Goal: Task Accomplishment & Management: Complete application form

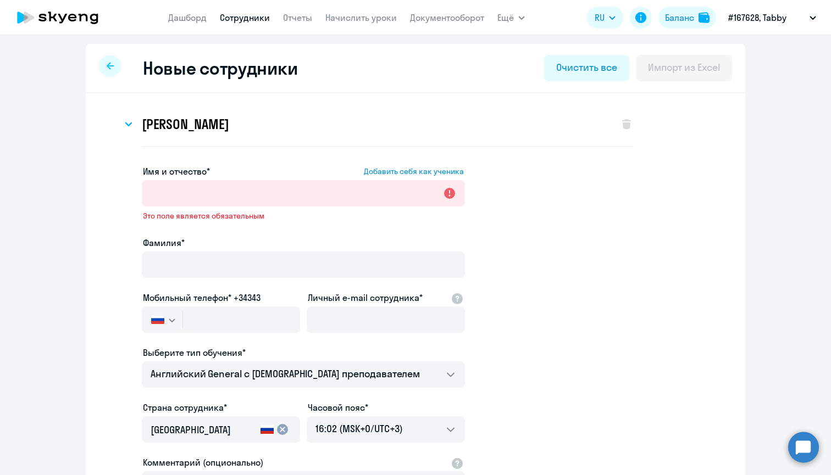
select select "english_adult_native_speaker"
select select "3"
select select "english_adult_not_native_speaker"
select select "3"
click at [188, 193] on input "Имя и отчество* Добавить себя как ученика" at bounding box center [303, 193] width 323 height 26
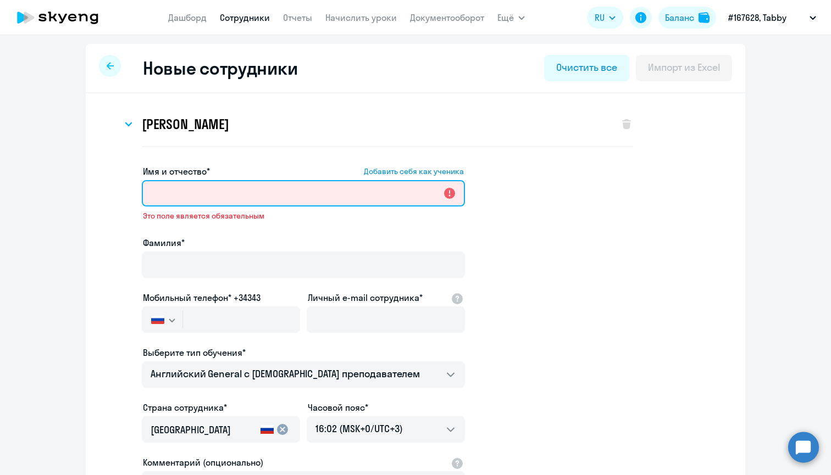
drag, startPoint x: 188, startPoint y: 193, endPoint x: 173, endPoint y: 198, distance: 16.7
click at [173, 198] on input "Имя и отчество* Добавить себя как ученика" at bounding box center [303, 193] width 323 height 26
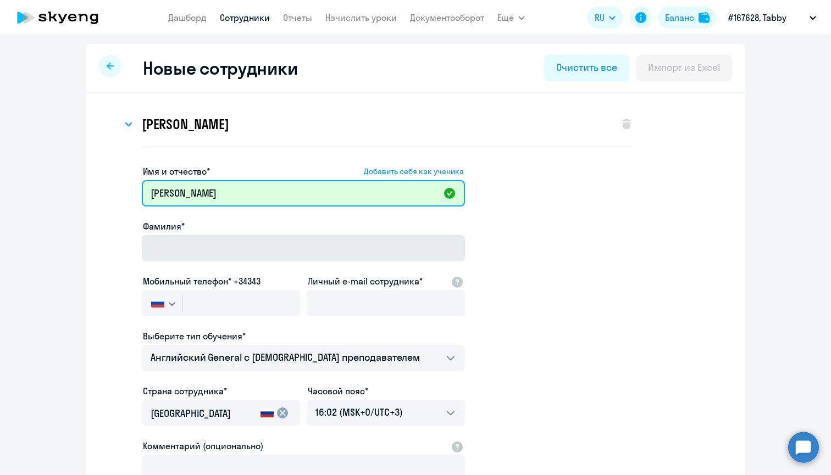
type input "[PERSON_NAME]"
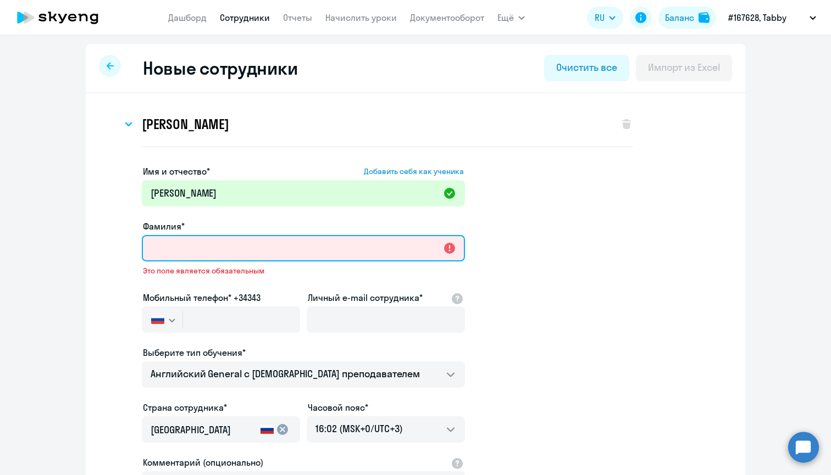
click at [178, 248] on input "Фамилия*" at bounding box center [303, 248] width 323 height 26
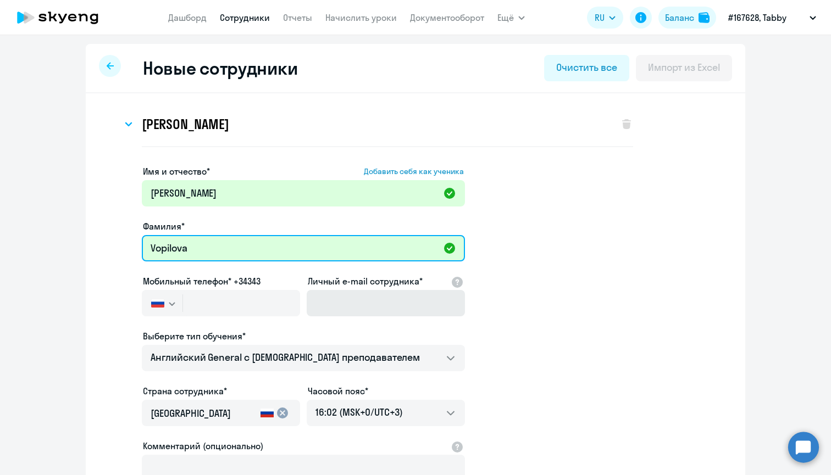
type input "Vopilova"
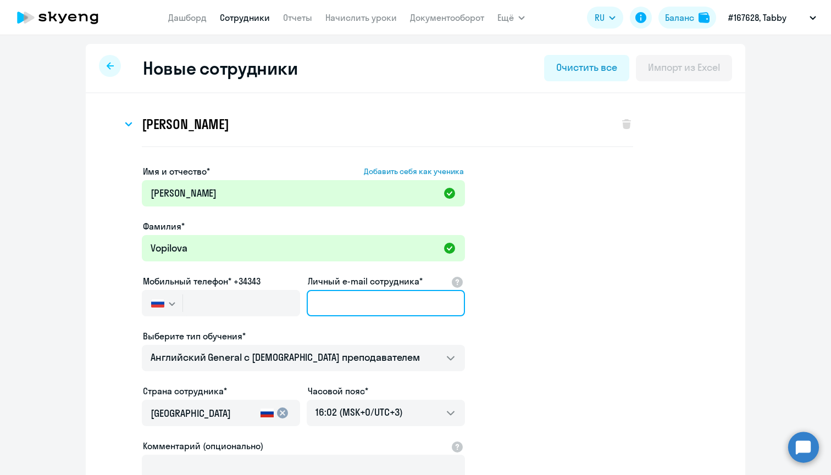
paste input "[PERSON_NAME][EMAIL_ADDRESS]"
type input "[PERSON_NAME][EMAIL_ADDRESS]"
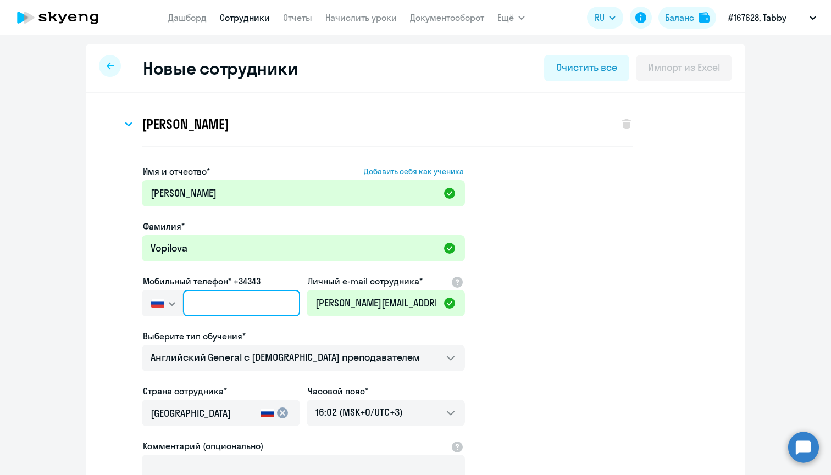
click at [253, 301] on input "text" at bounding box center [241, 303] width 117 height 26
paste input "[PHONE_NUMBER]"
type input "[PHONE_NUMBER]"
click at [564, 309] on app-new-student-form "Имя и отчество* Добавить себя как ученика [PERSON_NAME]* [PERSON_NAME] Мобильны…" at bounding box center [415, 361] width 624 height 392
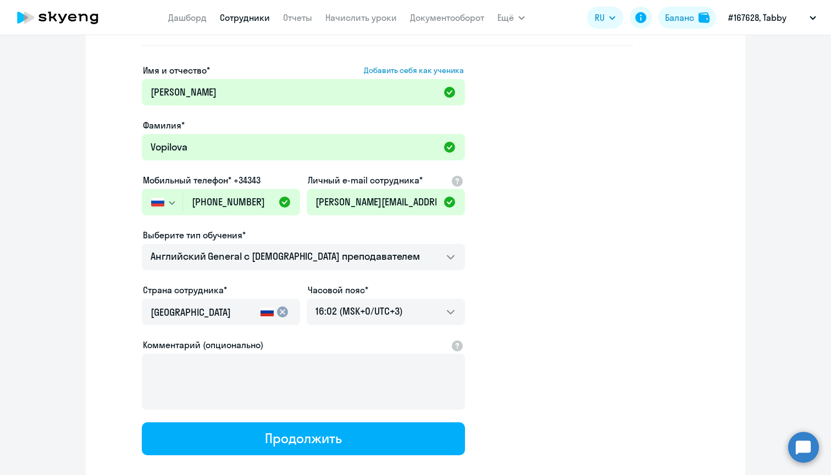
scroll to position [108, 0]
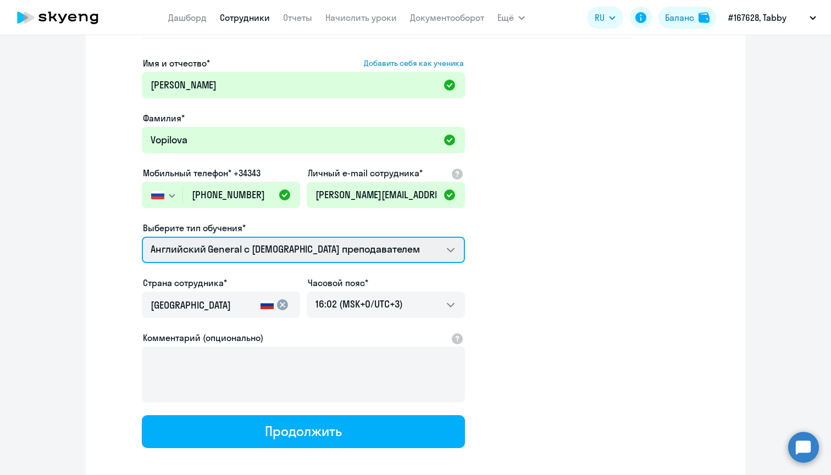
select select "english_adult_native_speaker"
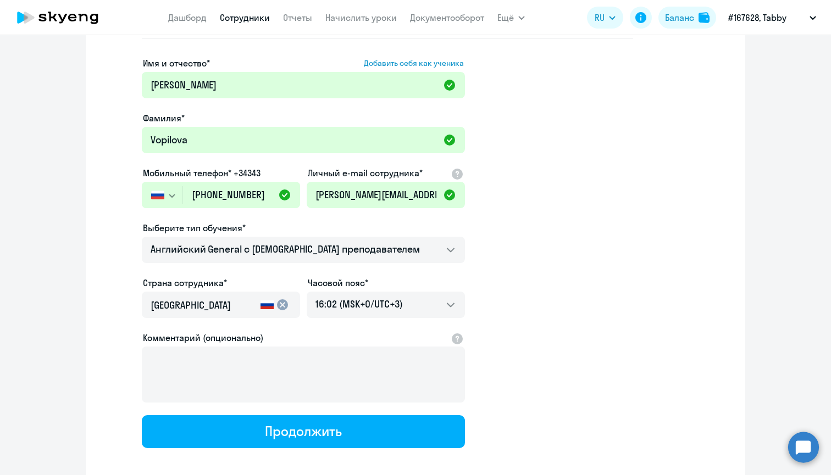
click at [626, 255] on app-new-student-form "Имя и отчество* Добавить себя как ученика [PERSON_NAME]* [PERSON_NAME] Мобильны…" at bounding box center [415, 253] width 624 height 392
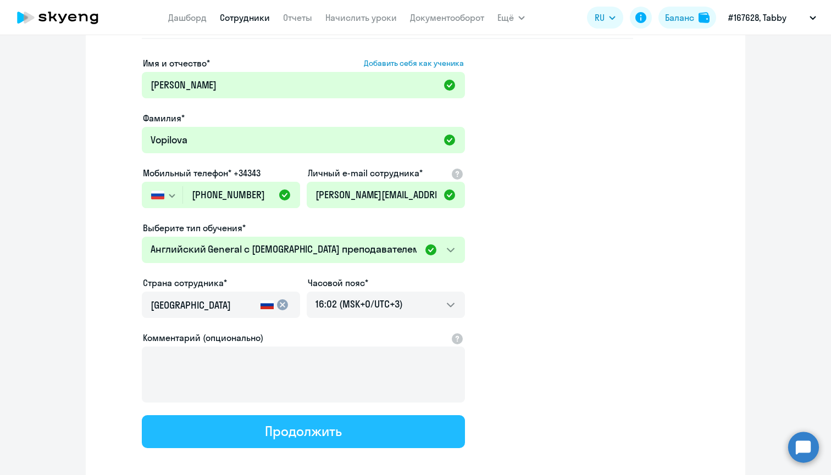
click at [226, 437] on button "Продолжить" at bounding box center [303, 431] width 323 height 33
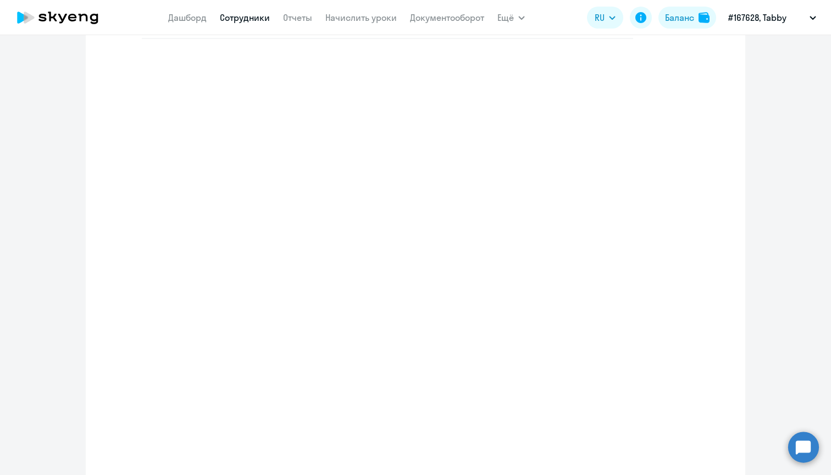
select select "english_adult_native_speaker"
select select "3"
select select "english_adult_native_speaker"
select select "3"
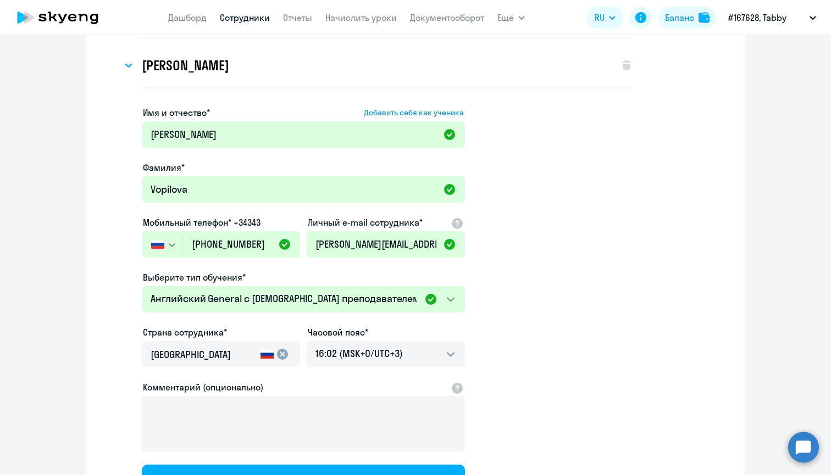
scroll to position [0, 0]
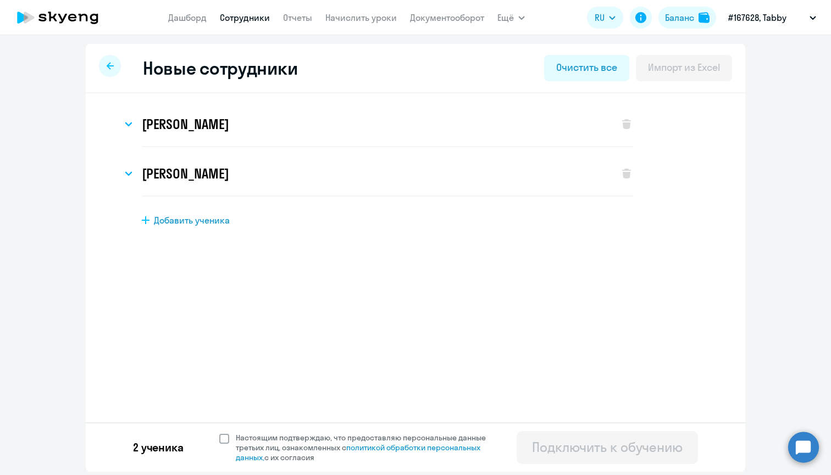
click at [224, 441] on span at bounding box center [224, 439] width 10 height 10
click at [219, 433] on input "Настоящим подтверждаю, что предоставляю персональные данные третьих лиц, ознако…" at bounding box center [219, 432] width 1 height 1
checkbox input "true"
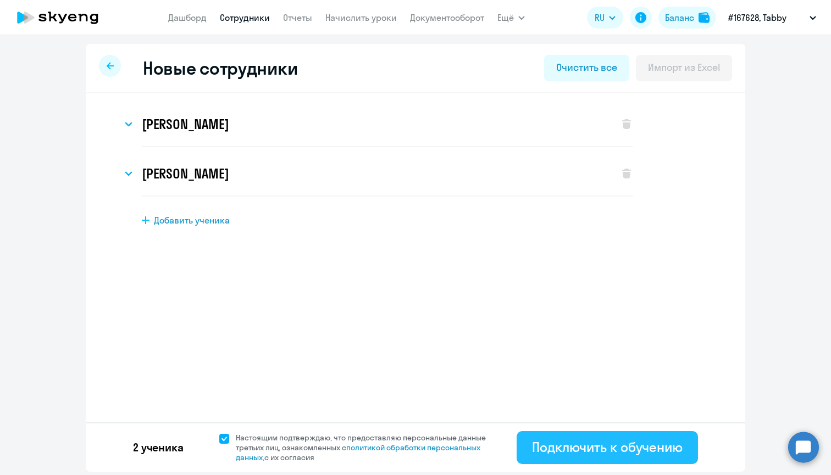
click at [596, 454] on div "Подключить к обучению" at bounding box center [607, 448] width 151 height 18
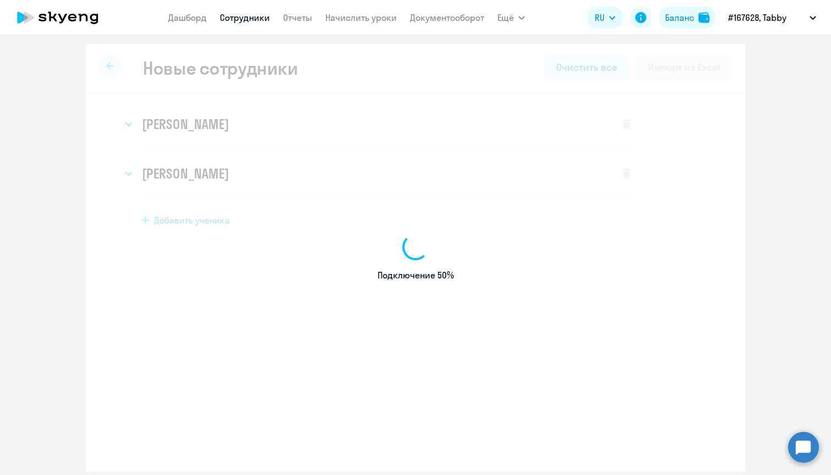
select select "english_adult_not_native_speaker"
select select "3"
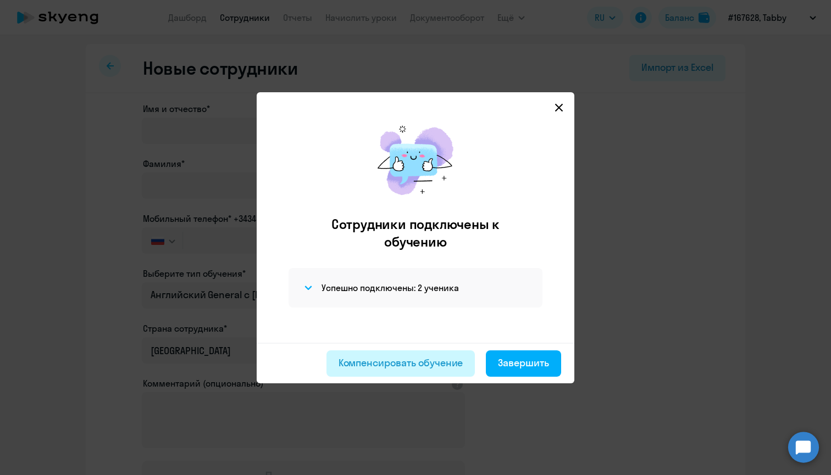
click at [426, 362] on div "Компенсировать обучение" at bounding box center [401, 363] width 125 height 14
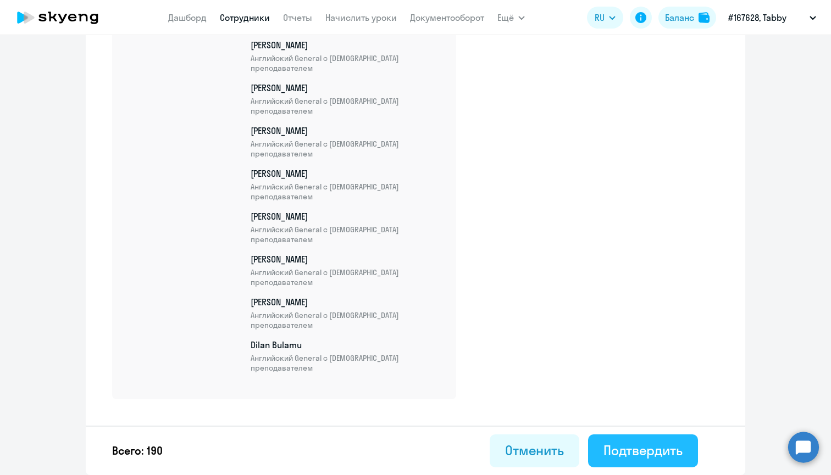
scroll to position [8089, 0]
click at [614, 452] on div "Подтвердить" at bounding box center [642, 451] width 79 height 18
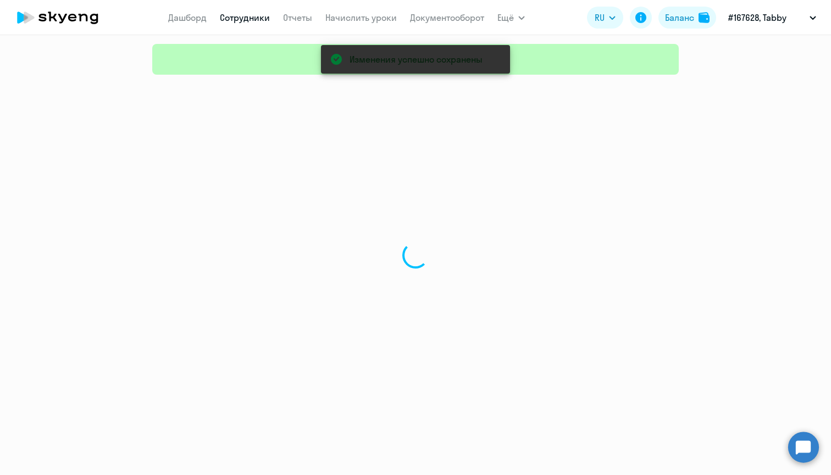
select select "30"
